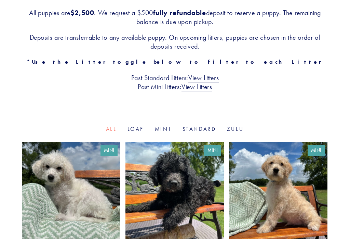
scroll to position [146, 0]
click at [164, 126] on link "Mini" at bounding box center [163, 129] width 17 height 6
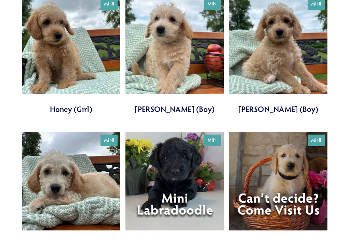
scroll to position [564, 0]
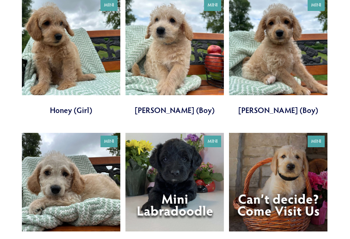
click at [61, 101] on link at bounding box center [71, 56] width 98 height 119
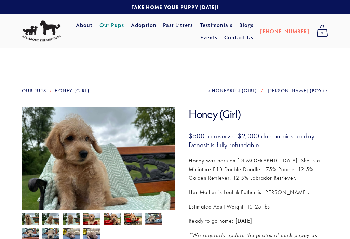
scroll to position [5, 0]
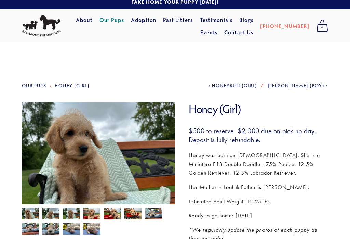
click at [49, 216] on img at bounding box center [50, 214] width 17 height 13
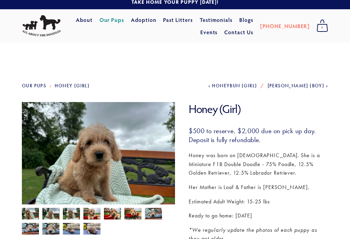
click at [73, 219] on img at bounding box center [71, 213] width 17 height 13
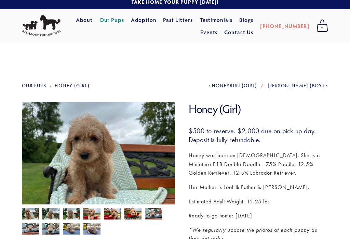
click at [94, 218] on img at bounding box center [91, 214] width 17 height 13
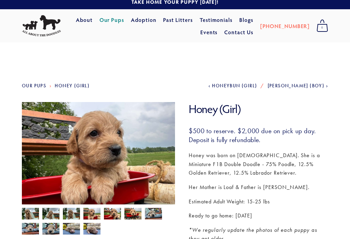
click at [113, 216] on img at bounding box center [112, 214] width 17 height 13
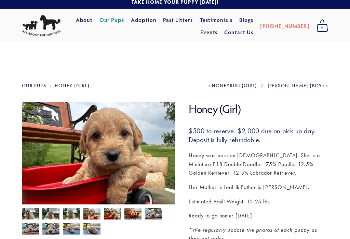
click at [131, 215] on img at bounding box center [132, 213] width 17 height 13
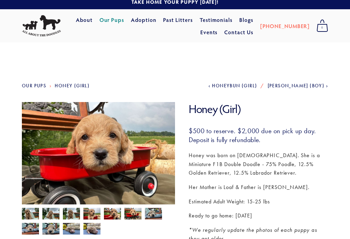
click at [153, 216] on img at bounding box center [153, 213] width 17 height 13
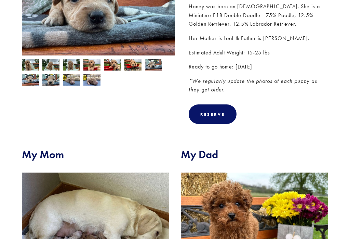
scroll to position [153, 0]
